Goal: Task Accomplishment & Management: Use online tool/utility

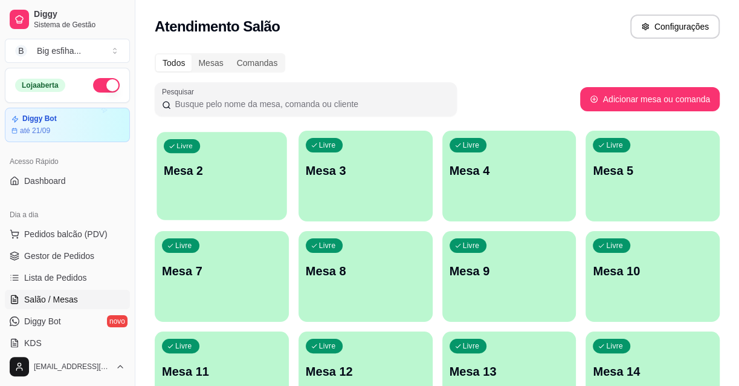
click at [242, 190] on div "Livre Mesa 2" at bounding box center [222, 169] width 130 height 74
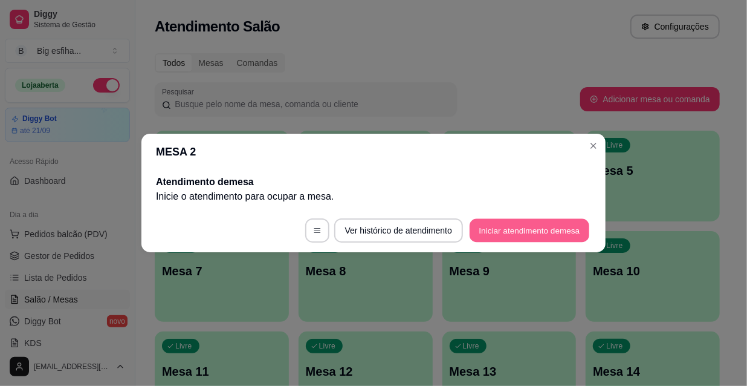
click at [554, 230] on button "Iniciar atendimento de mesa" at bounding box center [530, 231] width 120 height 24
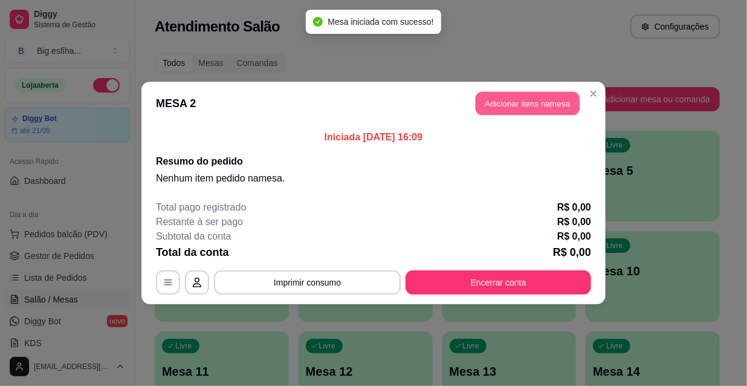
click at [529, 106] on button "Adicionar itens na mesa" at bounding box center [528, 104] width 104 height 24
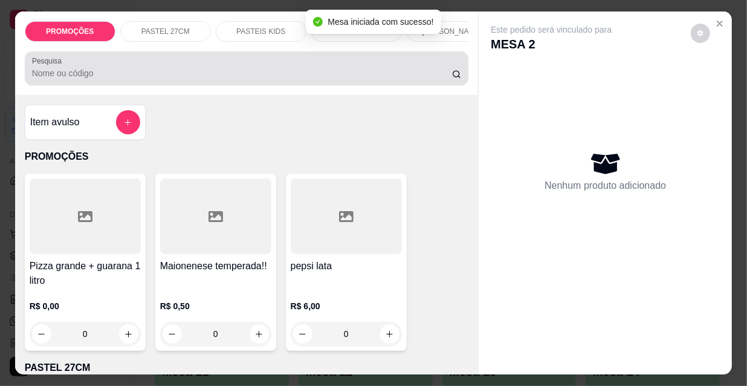
click at [159, 79] on input "Pesquisa" at bounding box center [242, 73] width 420 height 12
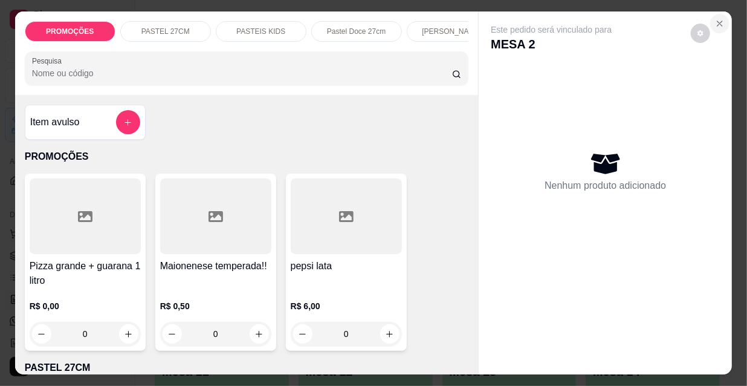
click at [721, 20] on icon "Close" at bounding box center [720, 24] width 10 height 10
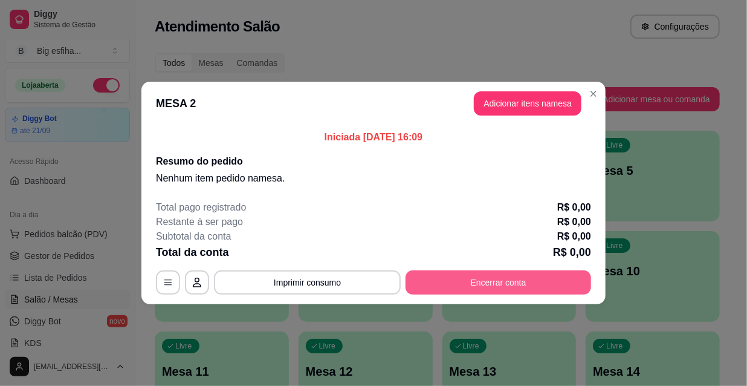
click at [478, 285] on button "Encerrar conta" at bounding box center [499, 282] width 186 height 24
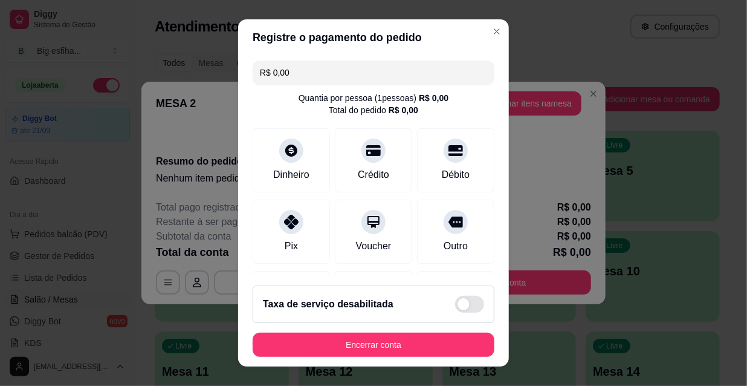
click at [409, 346] on button "Encerrar conta" at bounding box center [374, 344] width 242 height 24
